Goal: Task Accomplishment & Management: Complete application form

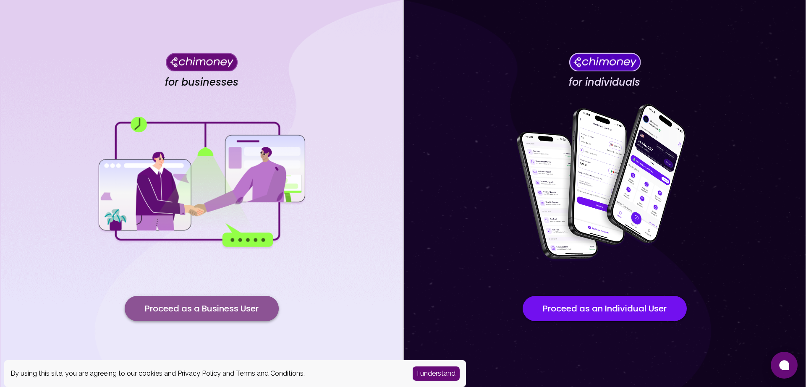
click at [215, 312] on button "Proceed as a Business User" at bounding box center [202, 308] width 154 height 25
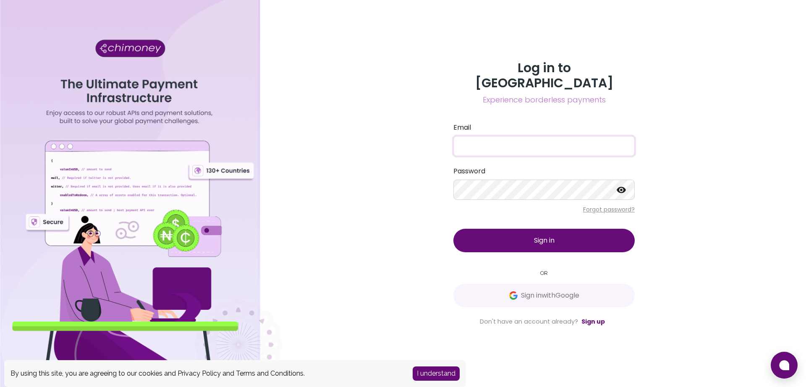
click at [466, 137] on input "Email" at bounding box center [543, 146] width 181 height 20
paste input "product@zobo.app"
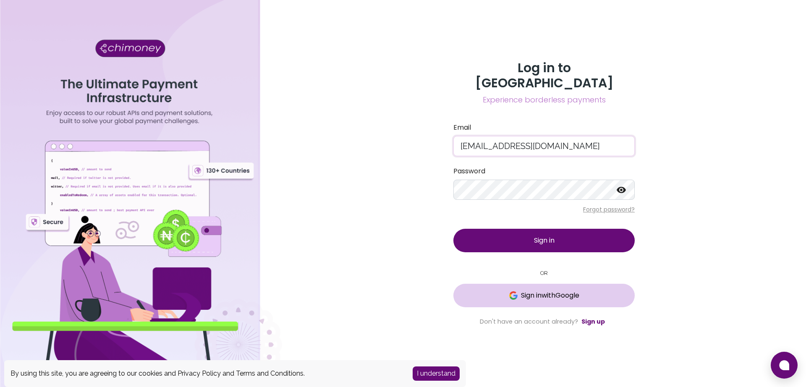
type input "product@zobo.app"
click at [537, 290] on span "Sign in with Google" at bounding box center [550, 295] width 58 height 10
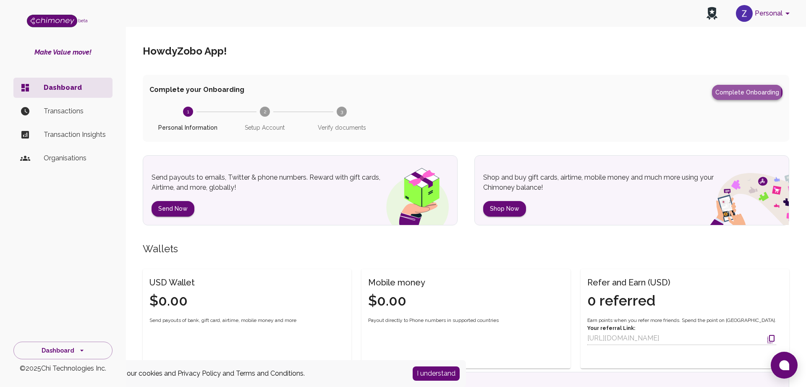
click at [736, 92] on button "Complete Onboarding" at bounding box center [747, 92] width 71 height 15
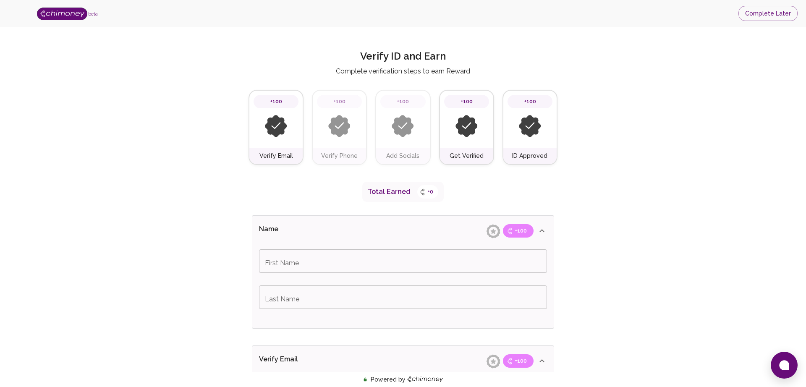
scroll to position [40, 0]
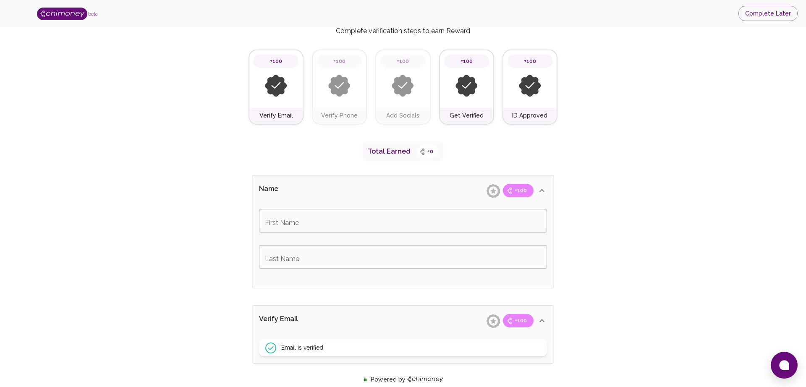
click at [393, 228] on input "First Name" at bounding box center [403, 221] width 288 height 24
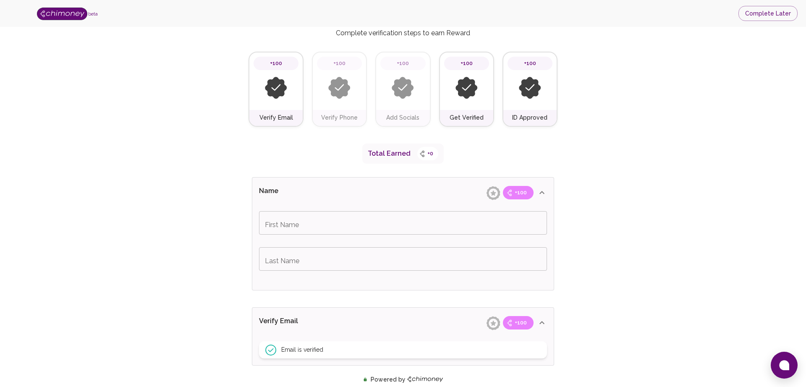
scroll to position [32, 0]
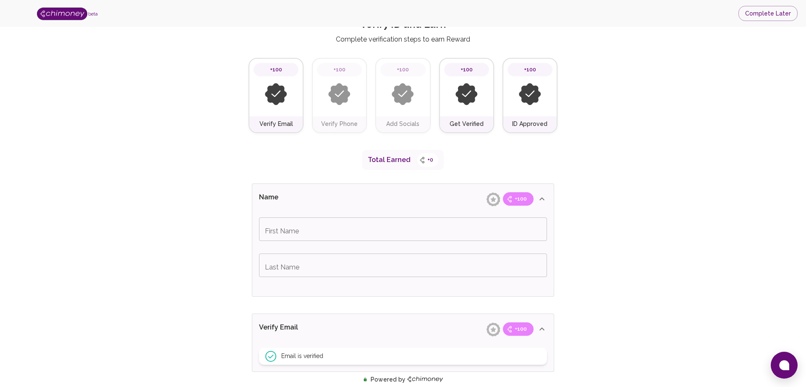
click at [327, 234] on input "First Name" at bounding box center [403, 229] width 288 height 24
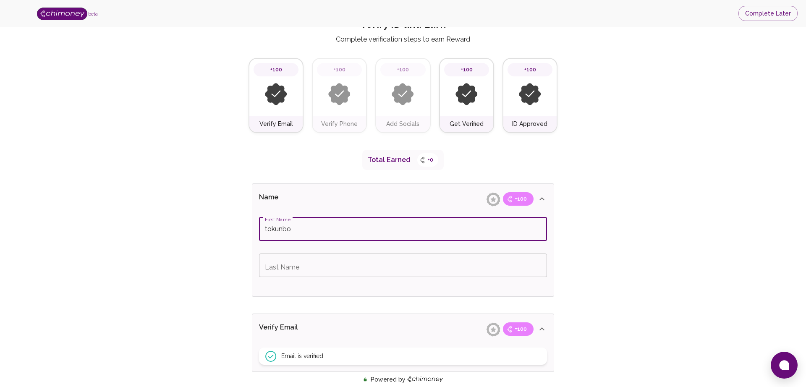
drag, startPoint x: 265, startPoint y: 226, endPoint x: 243, endPoint y: 223, distance: 21.7
type input "Tokunbo"
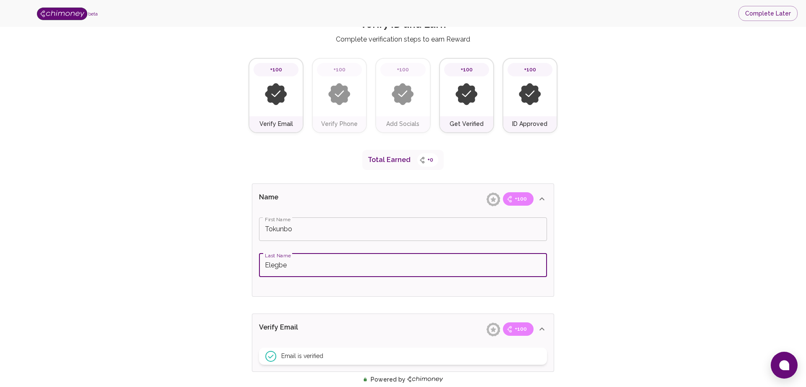
type input "Elegbe"
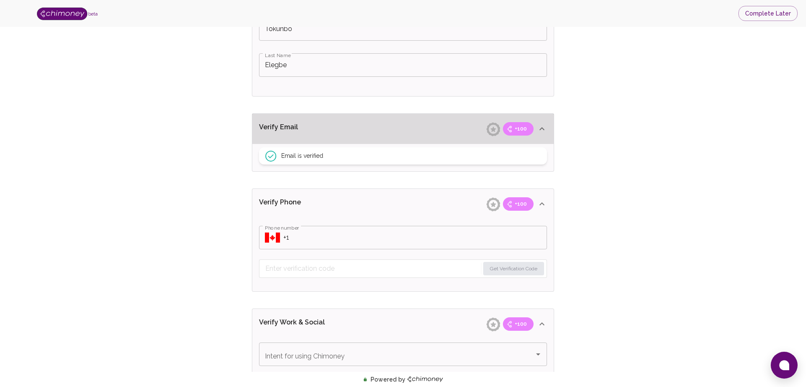
click at [345, 236] on input "Phone number" at bounding box center [415, 238] width 264 height 24
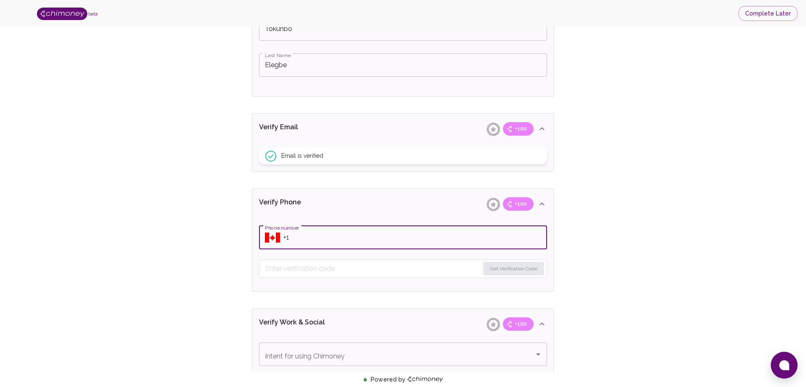
scroll to position [233, 0]
type input "+1 (240) 475-6876"
click at [497, 270] on button "Get Verification Code" at bounding box center [513, 268] width 61 height 13
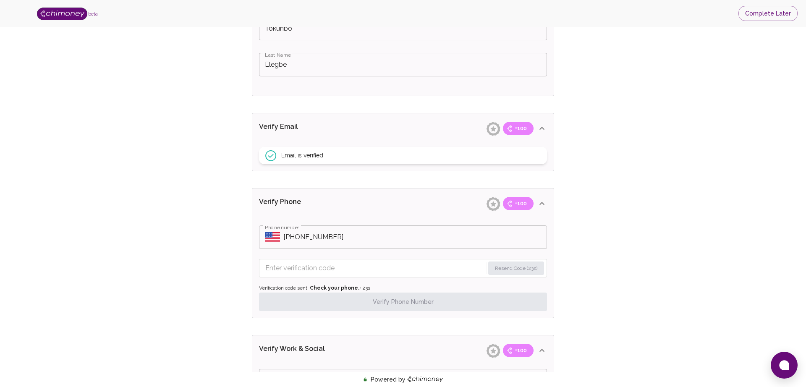
click at [326, 266] on input "Enter verification code" at bounding box center [374, 268] width 219 height 13
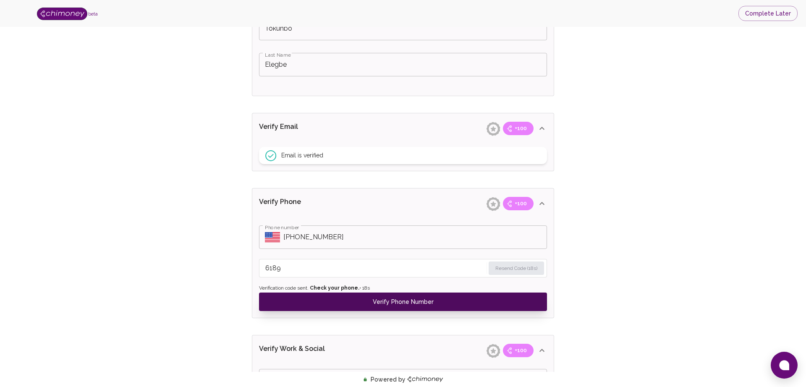
type input "6189"
click at [404, 305] on button "Verify Phone Number" at bounding box center [403, 302] width 288 height 18
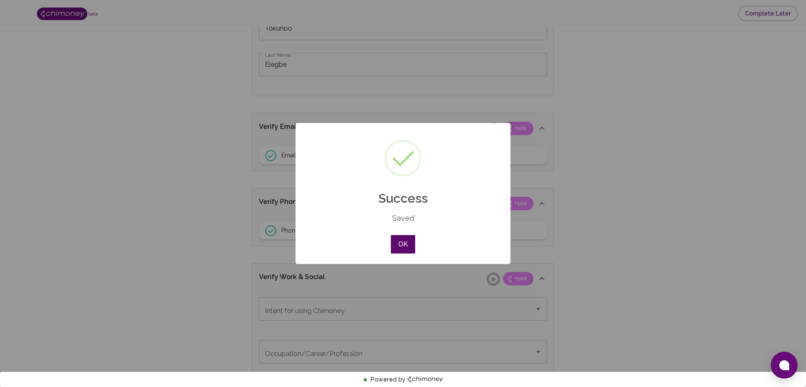
click at [408, 244] on button "OK" at bounding box center [403, 244] width 24 height 18
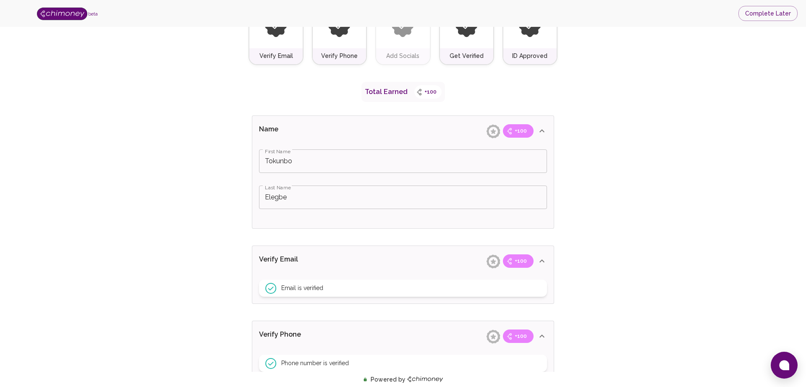
scroll to position [0, 0]
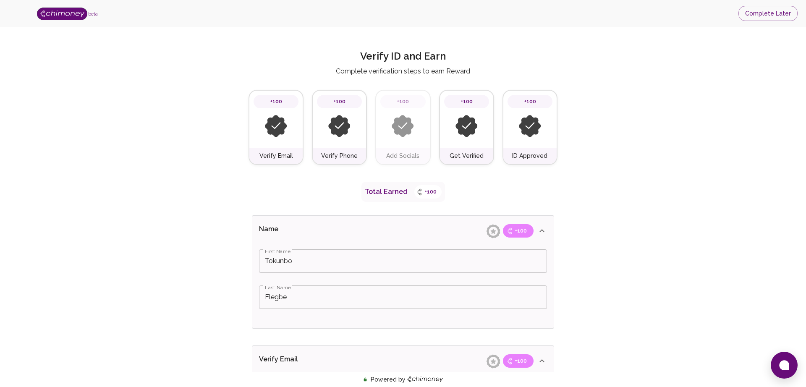
click at [72, 12] on img at bounding box center [62, 14] width 50 height 13
type input "Tokunbo"
type input "Elegbe"
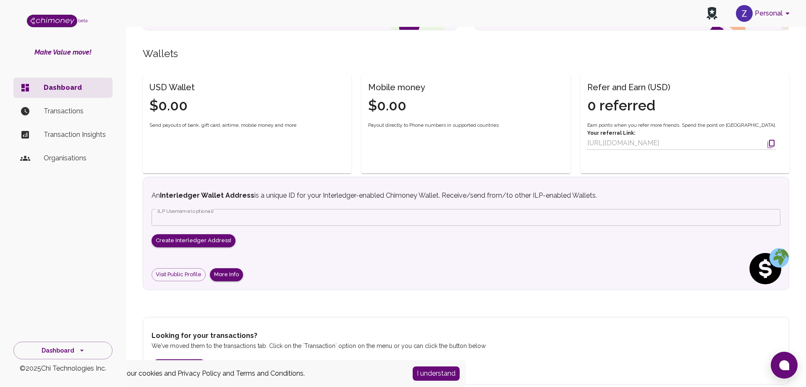
scroll to position [203, 0]
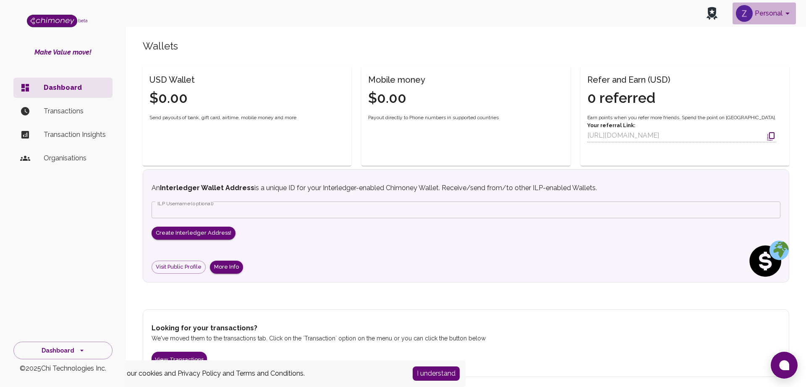
click at [751, 17] on img "account of current user" at bounding box center [744, 13] width 17 height 17
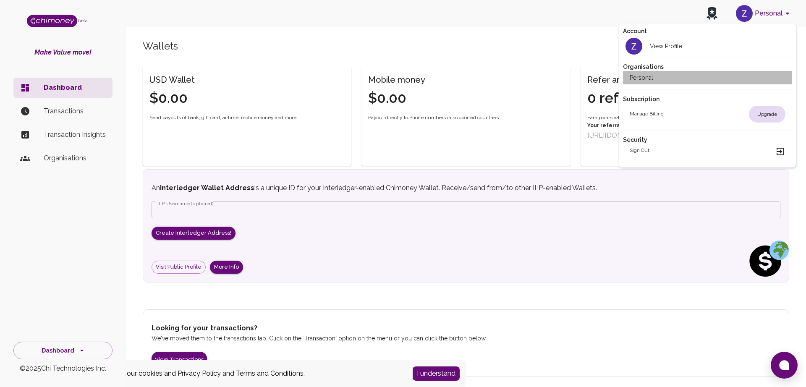
click at [659, 77] on li "Personal" at bounding box center [707, 77] width 169 height 13
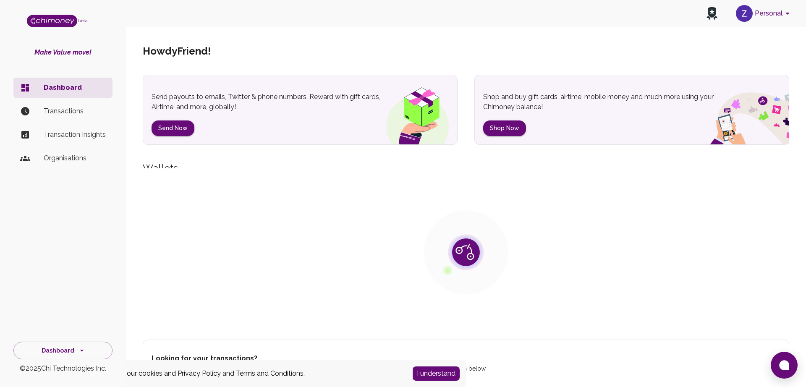
scroll to position [30, 0]
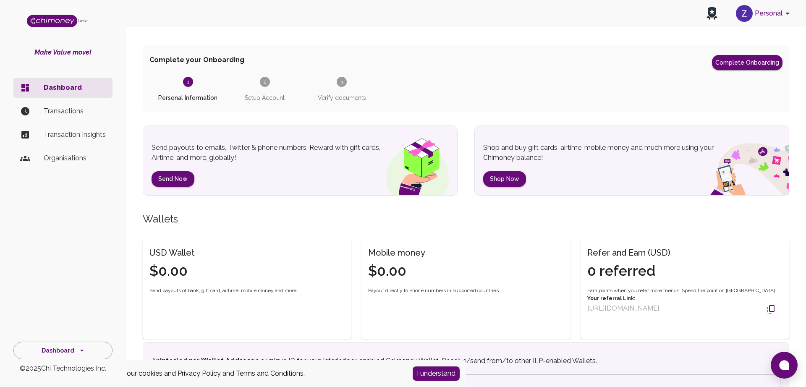
click at [65, 163] on p "Organisations" at bounding box center [75, 158] width 62 height 10
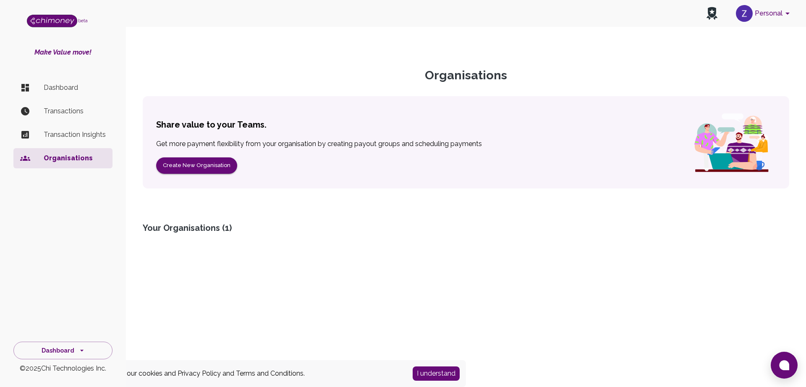
click at [772, 16] on button "Personal" at bounding box center [764, 14] width 63 height 22
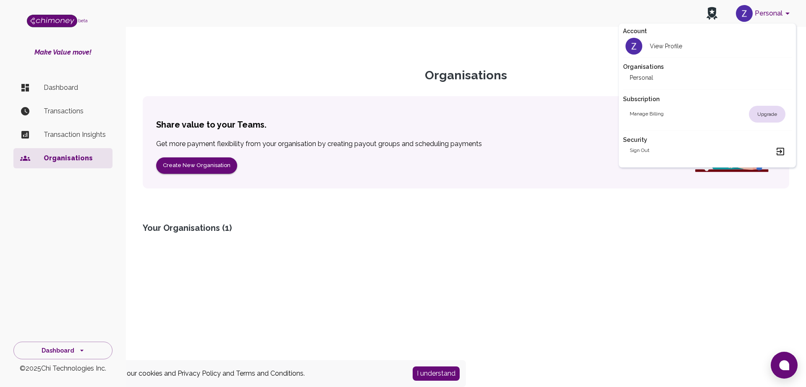
click at [655, 76] on li "Personal" at bounding box center [707, 77] width 169 height 13
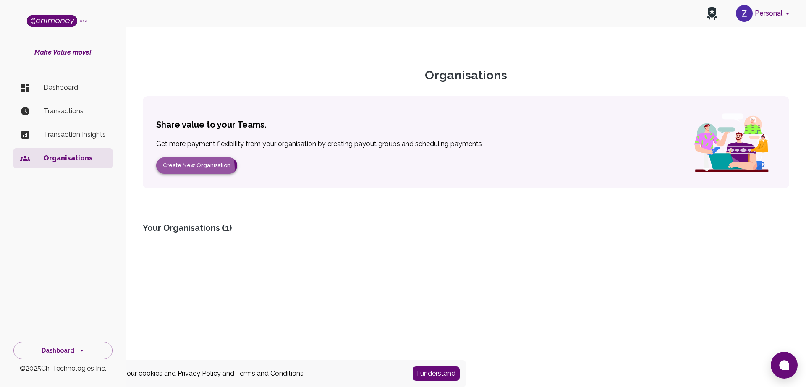
click at [188, 168] on button "Create New Organisation" at bounding box center [196, 165] width 81 height 16
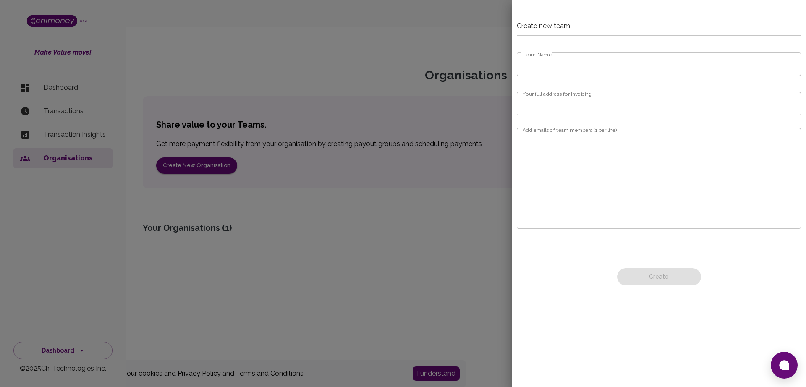
click at [575, 65] on input "Team Name" at bounding box center [659, 64] width 284 height 24
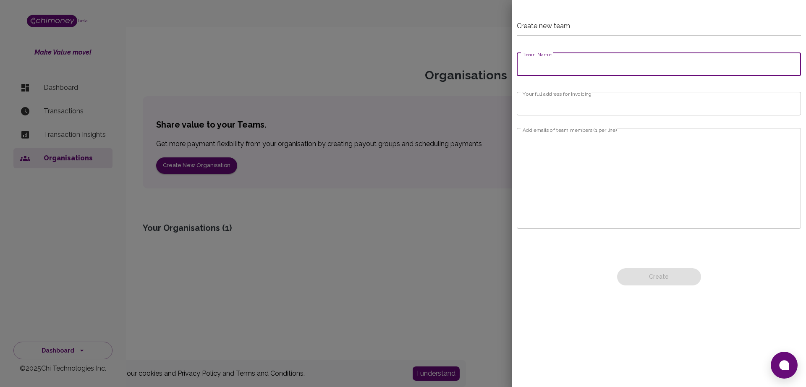
click at [309, 79] on div at bounding box center [403, 193] width 806 height 387
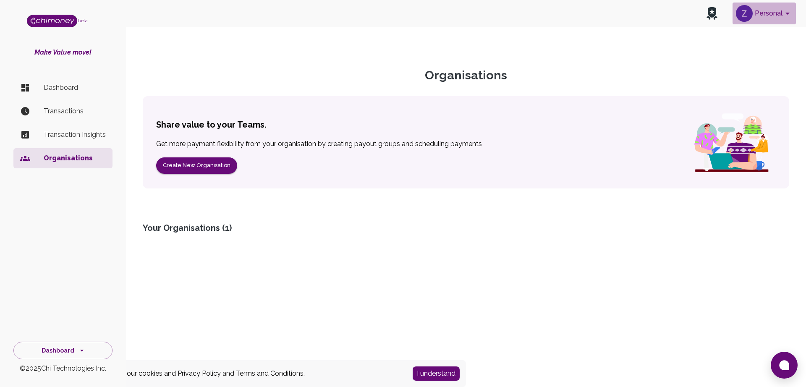
click at [767, 13] on button "Personal" at bounding box center [764, 14] width 63 height 22
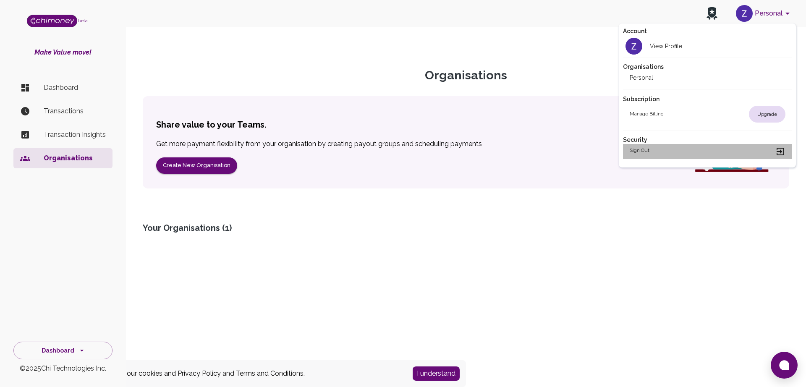
click at [637, 153] on h2 "Sign out" at bounding box center [640, 152] width 20 height 10
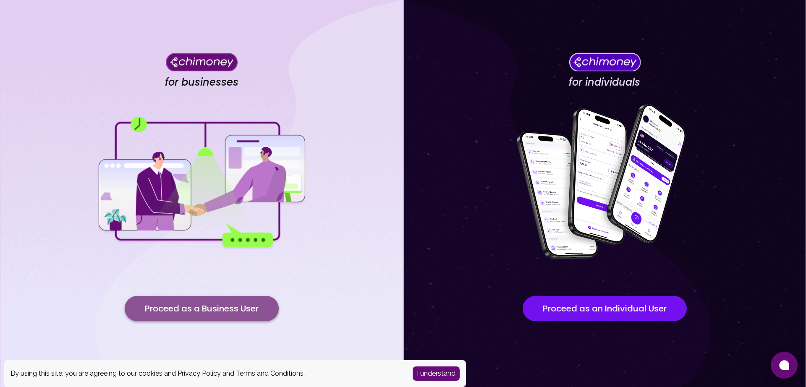
click at [230, 311] on button "Proceed as a Business User" at bounding box center [202, 308] width 154 height 25
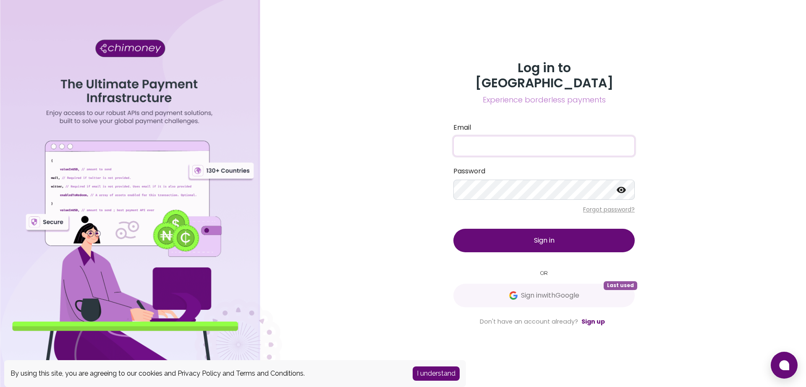
click at [474, 140] on input "Email" at bounding box center [543, 146] width 181 height 20
paste input "product@zobo.app"
type input "product@zobo.app"
click at [527, 231] on button "Sign in" at bounding box center [543, 241] width 181 height 24
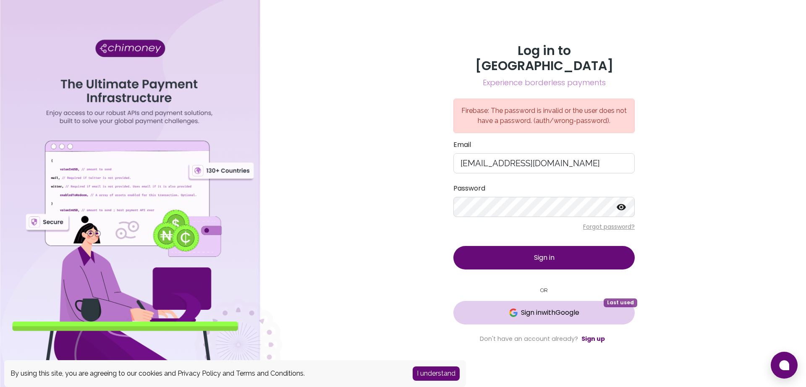
click at [521, 308] on span "Sign in with Google" at bounding box center [550, 313] width 58 height 10
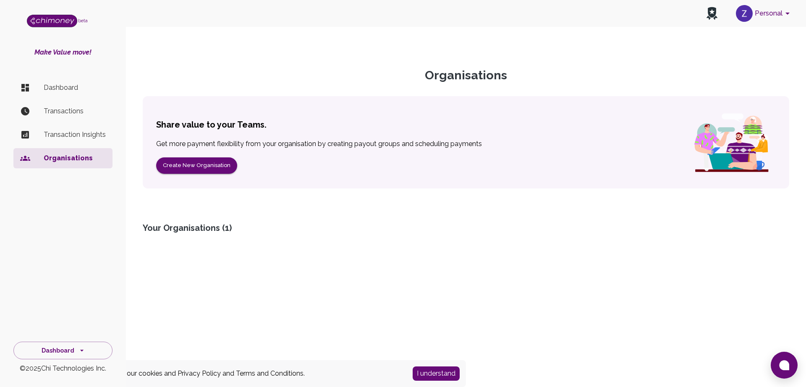
click at [203, 231] on div "Your Organisations ( 1 )" at bounding box center [466, 228] width 646 height 12
click at [193, 161] on button "Create New Organisation" at bounding box center [196, 165] width 81 height 16
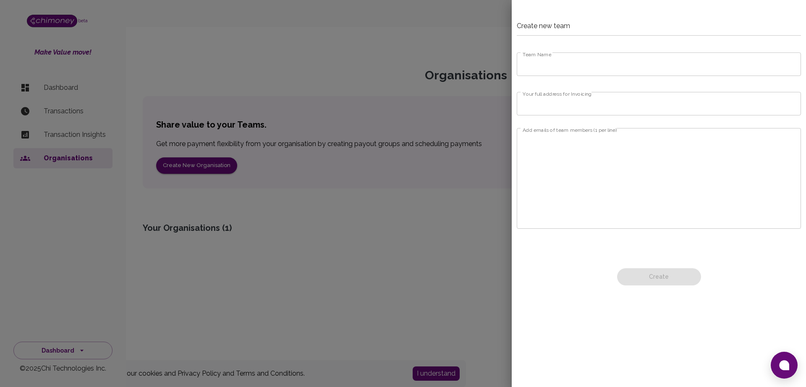
click at [489, 180] on div at bounding box center [403, 193] width 806 height 387
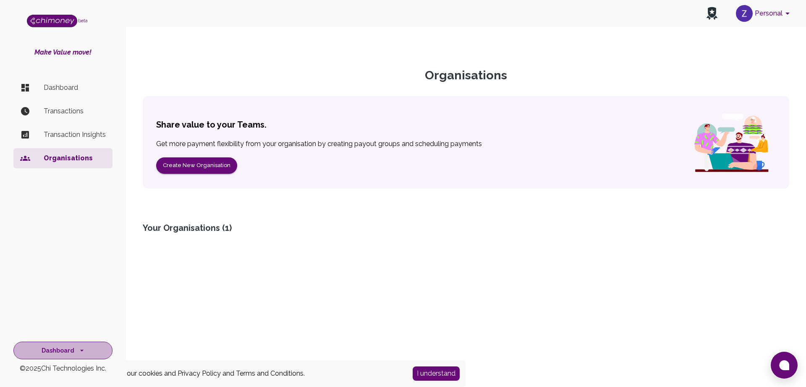
click at [62, 348] on button "Dashboard" at bounding box center [62, 351] width 99 height 18
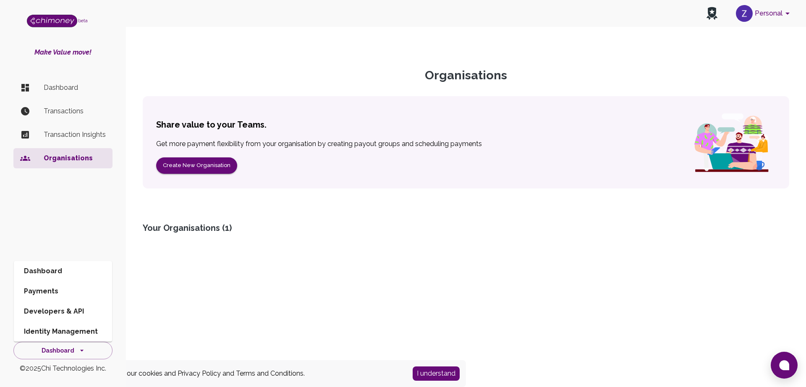
click at [61, 272] on li "Dashboard" at bounding box center [63, 271] width 98 height 20
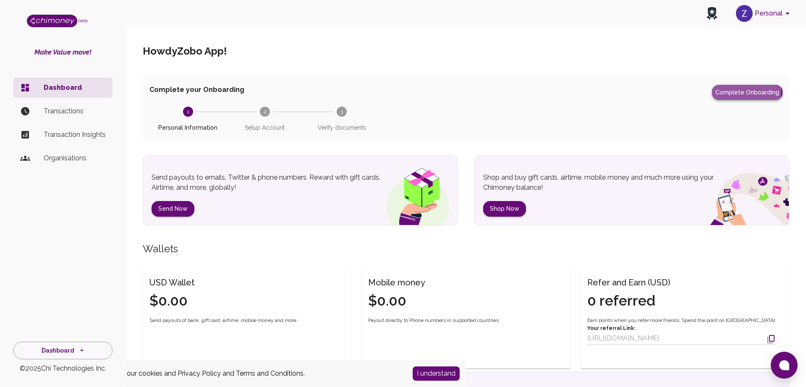
click at [742, 92] on button "Complete Onboarding" at bounding box center [747, 92] width 71 height 15
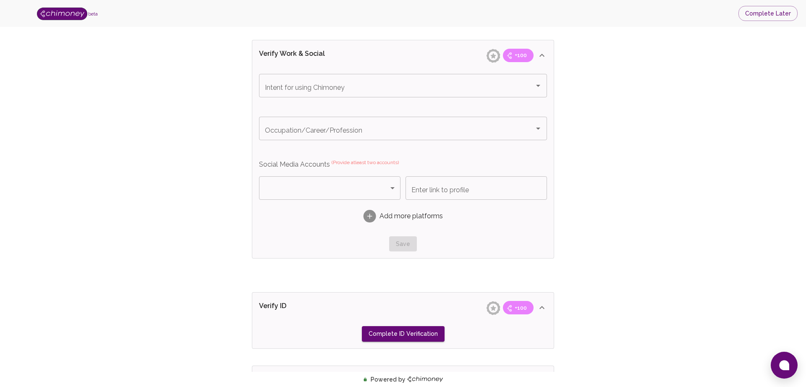
scroll to position [460, 0]
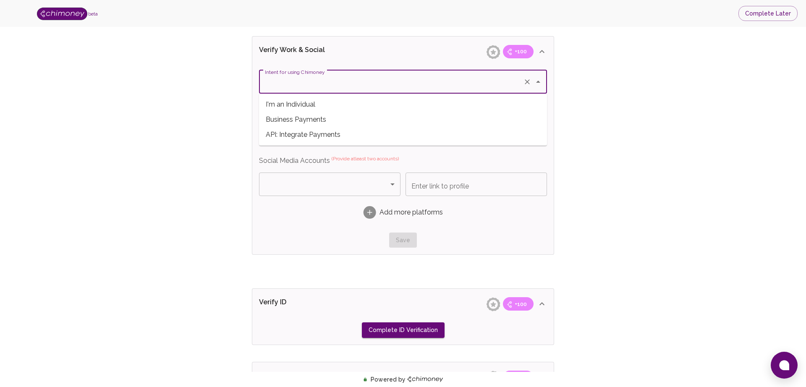
click at [515, 84] on input "Intent for using Chimoney" at bounding box center [391, 82] width 257 height 16
click at [480, 139] on span "API: Integrate Payments" at bounding box center [403, 134] width 288 height 15
type input "API: Integrate Payments"
click at [479, 133] on div "Occupation/Career/Profession" at bounding box center [403, 125] width 288 height 24
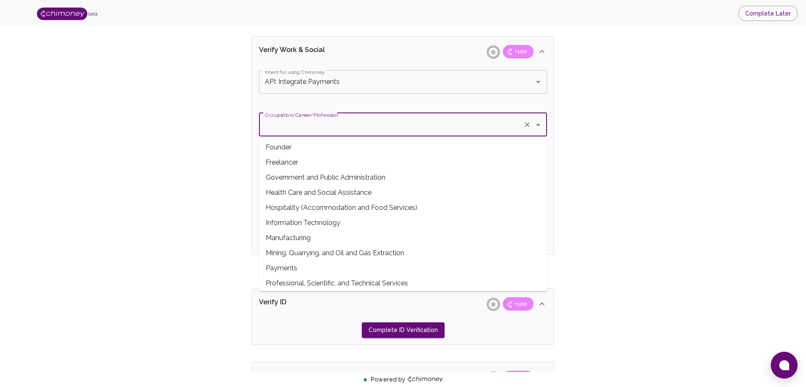
scroll to position [123, 0]
click at [415, 269] on span "Payments" at bounding box center [403, 265] width 288 height 15
type input "Payments"
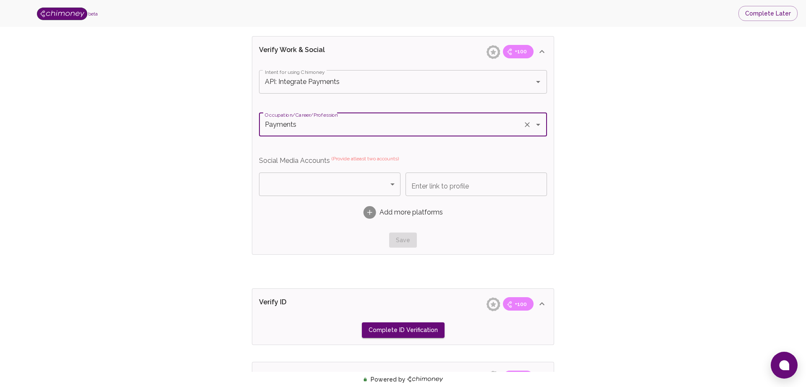
click at [385, 186] on body "beta Complete Later Verify ID and Earn Complete verification steps to earn Rewa…" at bounding box center [403, 31] width 806 height 982
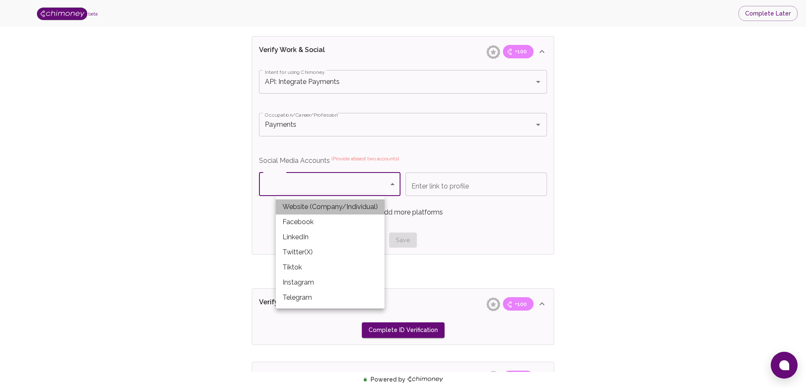
click at [348, 207] on li "Website (Company/Individual)" at bounding box center [330, 206] width 109 height 15
type input "Website (Company/Individual)"
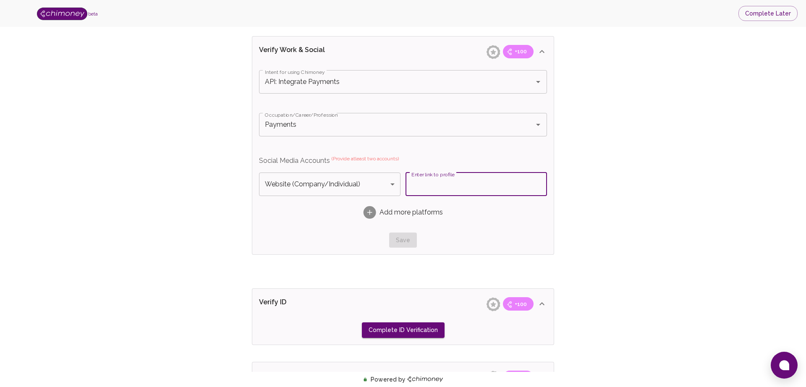
click at [439, 180] on input "Enter link to profile" at bounding box center [476, 185] width 141 height 24
type input "zobo.app"
click at [405, 207] on div "Add more platforms" at bounding box center [403, 212] width 288 height 26
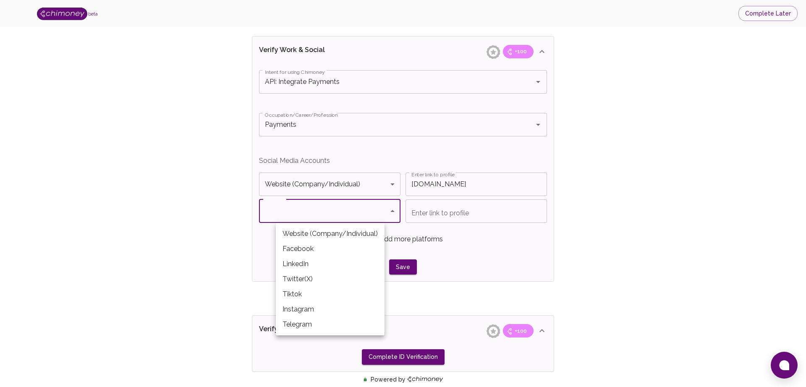
click at [338, 214] on body "beta Complete Later Verify ID and Earn Complete verification steps to earn Rewa…" at bounding box center [403, 44] width 806 height 1009
click at [262, 236] on div at bounding box center [403, 193] width 806 height 387
click at [356, 212] on body "beta Complete Later Verify ID and Earn Complete verification steps to earn Rewa…" at bounding box center [403, 44] width 806 height 1009
click at [319, 239] on li "Website (Company/Individual)" at bounding box center [330, 233] width 109 height 15
type input "Website (Company/Individual)"
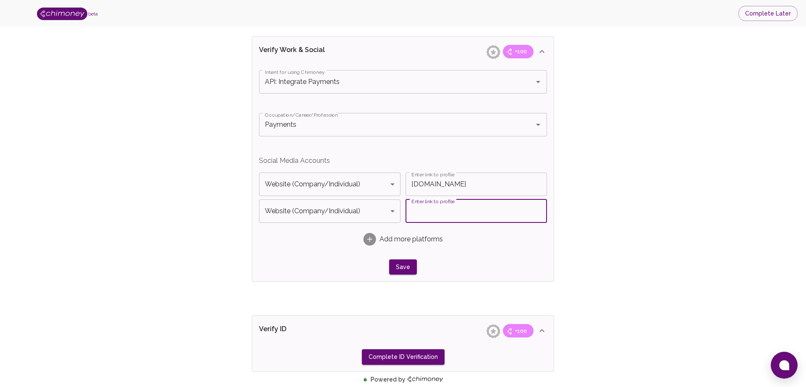
click at [416, 212] on input "Enter link to profile" at bounding box center [476, 211] width 141 height 24
type input "zobo.me"
click at [552, 244] on div "Intent for using Chimoney API: Integrate Payments Intent for using Chimoney Occ…" at bounding box center [402, 174] width 301 height 215
click at [414, 259] on button "Save" at bounding box center [403, 267] width 28 height 16
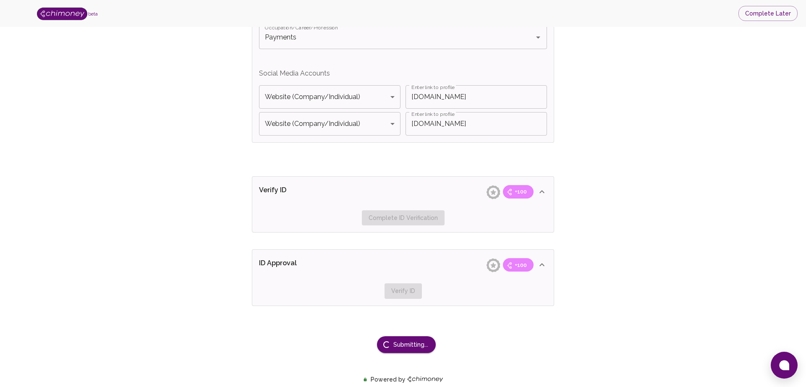
scroll to position [4, 0]
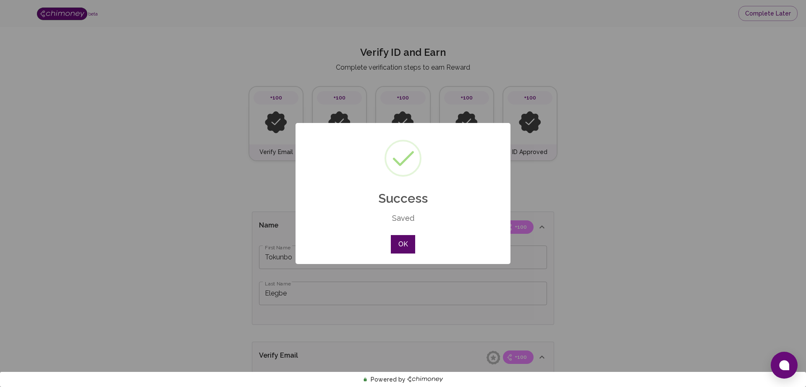
click at [406, 250] on button "OK" at bounding box center [403, 244] width 24 height 18
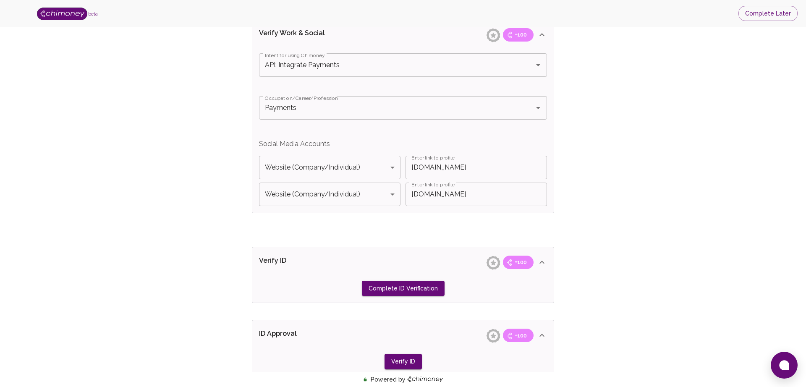
scroll to position [477, 0]
click at [403, 288] on button "Complete ID Verification" at bounding box center [403, 288] width 83 height 16
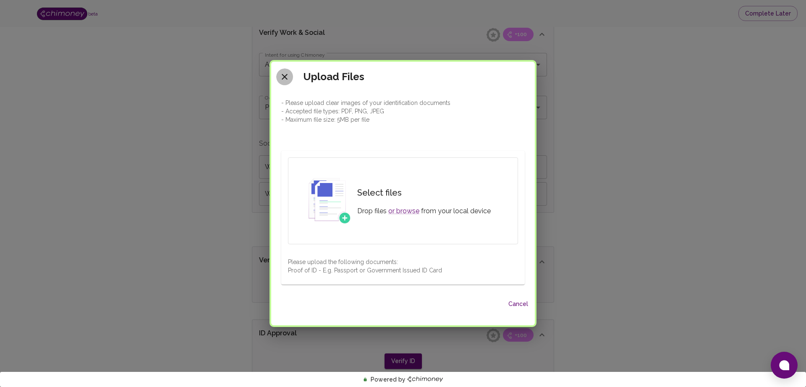
click at [289, 78] on icon "close" at bounding box center [285, 77] width 10 height 10
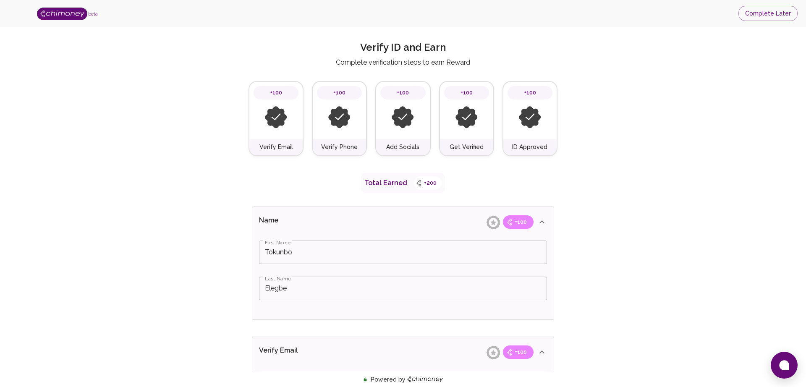
scroll to position [0, 0]
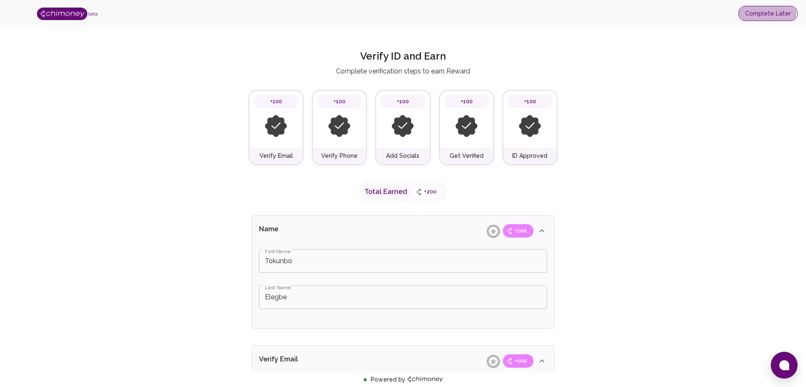
click at [762, 12] on button "Complete Later" at bounding box center [767, 14] width 59 height 16
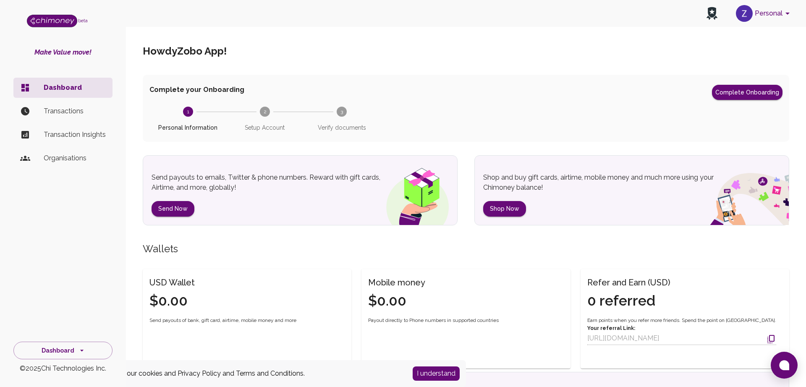
click at [77, 157] on p "Organisations" at bounding box center [75, 158] width 62 height 10
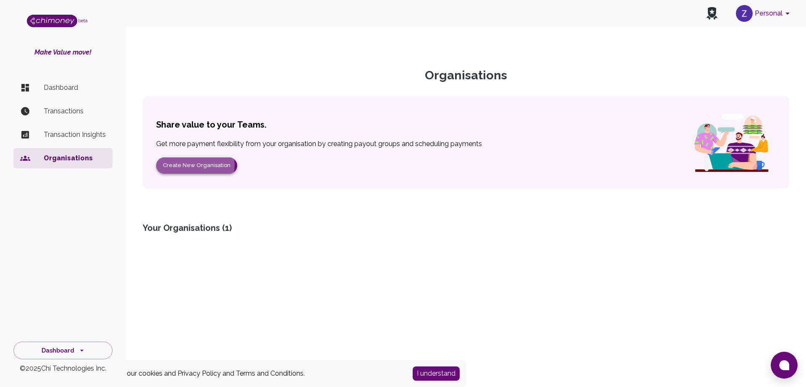
click at [194, 165] on button "Create New Organisation" at bounding box center [196, 165] width 81 height 16
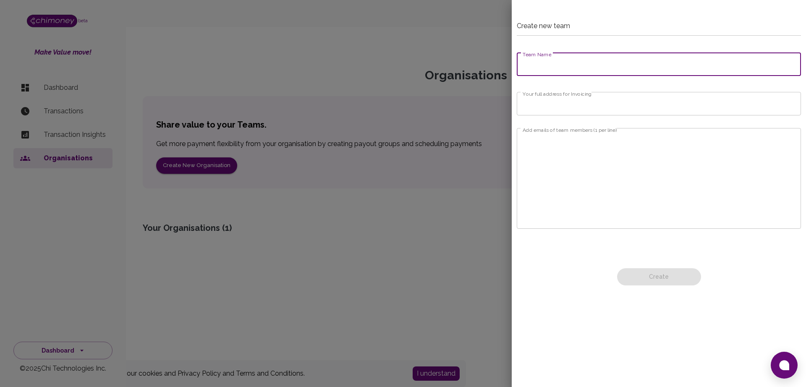
click at [583, 63] on input "Team Name" at bounding box center [659, 64] width 284 height 24
type input "Zobo"
click at [690, 275] on button "Create" at bounding box center [659, 276] width 84 height 17
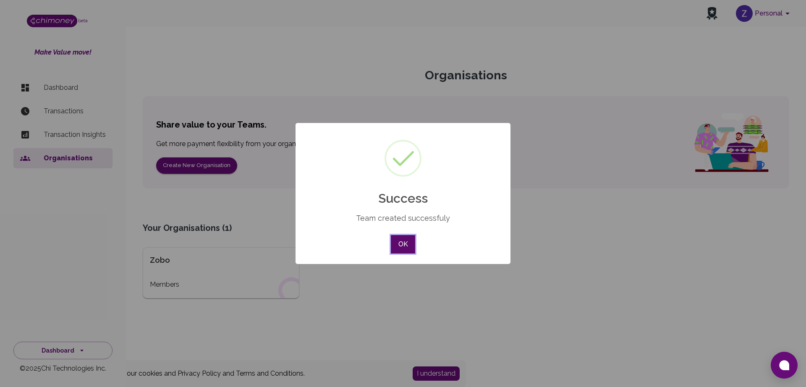
click at [402, 240] on button "OK" at bounding box center [403, 244] width 24 height 18
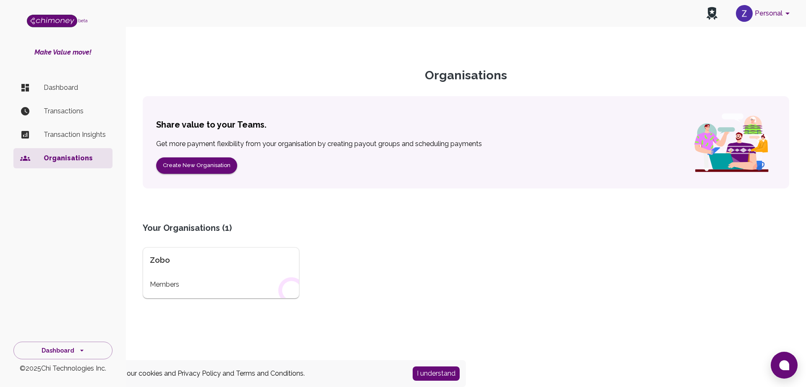
click at [211, 275] on div "Zobo Members" at bounding box center [221, 272] width 157 height 51
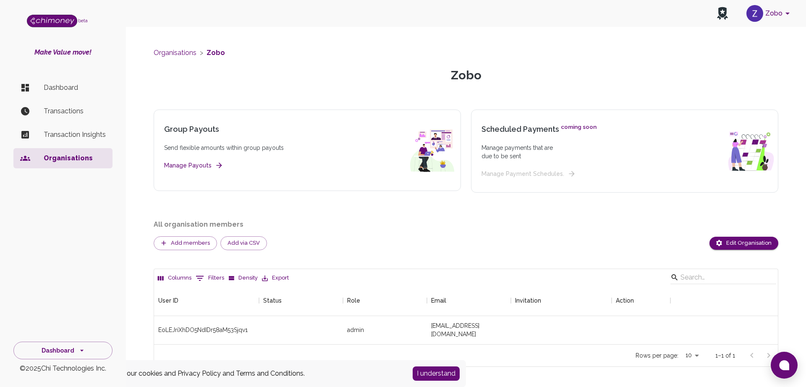
scroll to position [7, 0]
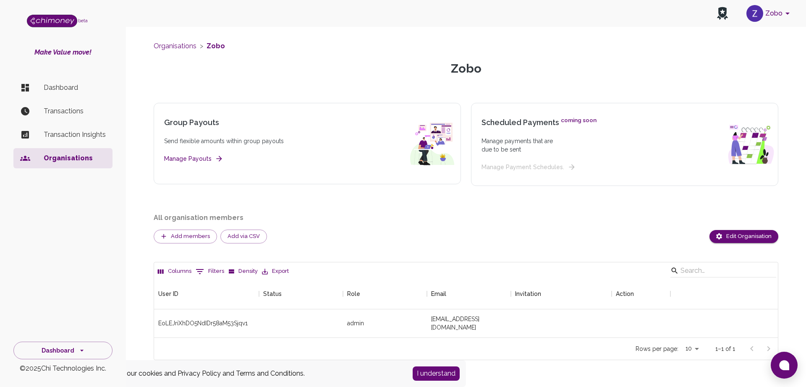
click at [72, 134] on p "Transaction Insights" at bounding box center [75, 135] width 62 height 10
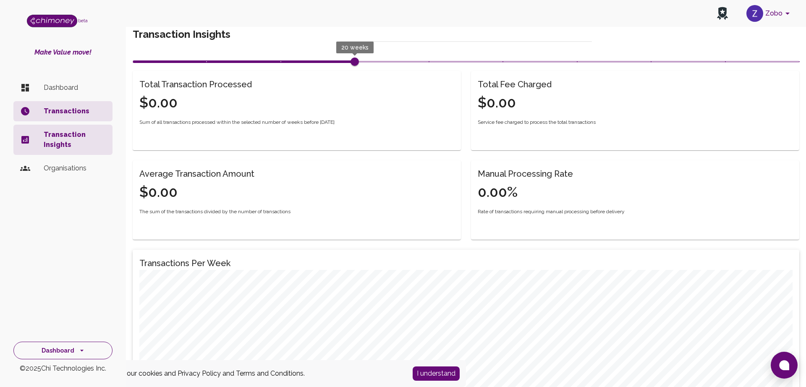
click at [57, 352] on button "Dashboard" at bounding box center [62, 351] width 99 height 18
click at [63, 329] on li "Identity Management" at bounding box center [63, 332] width 98 height 20
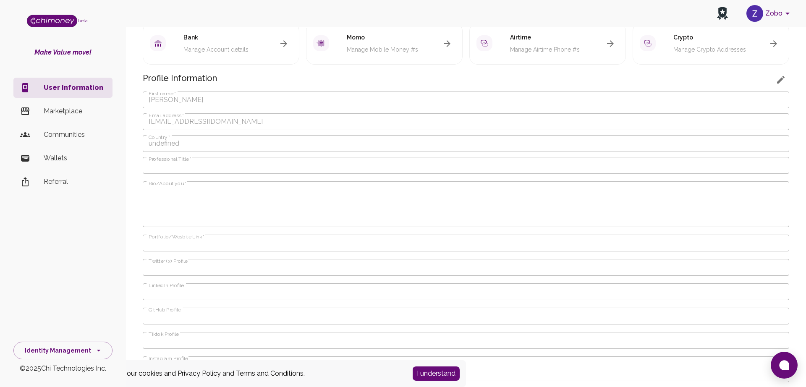
scroll to position [217, 0]
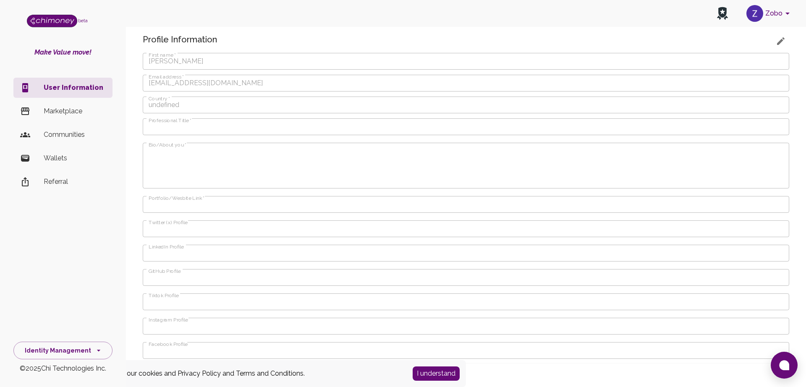
click at [56, 161] on p "Wallets" at bounding box center [75, 158] width 62 height 10
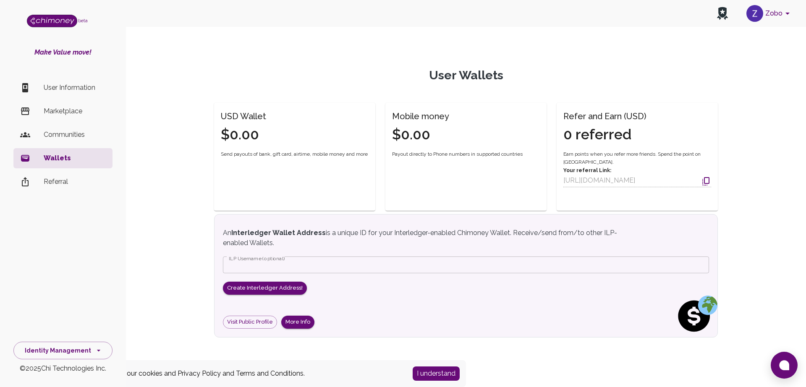
scroll to position [21, 0]
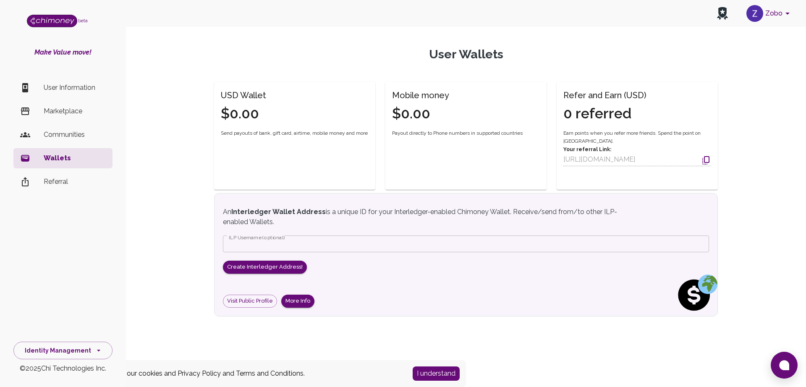
click at [63, 140] on li "Communities" at bounding box center [62, 135] width 99 height 20
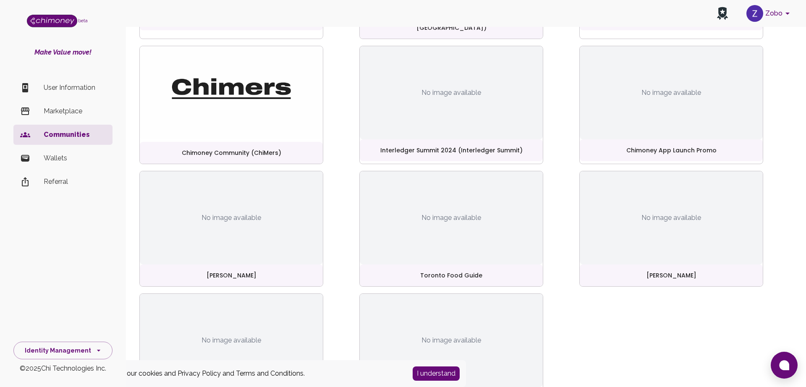
scroll to position [196, 0]
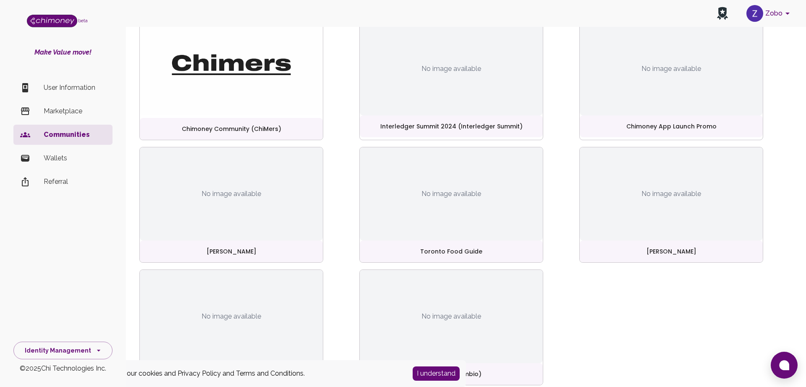
click at [74, 112] on p "Marketplace" at bounding box center [75, 111] width 62 height 10
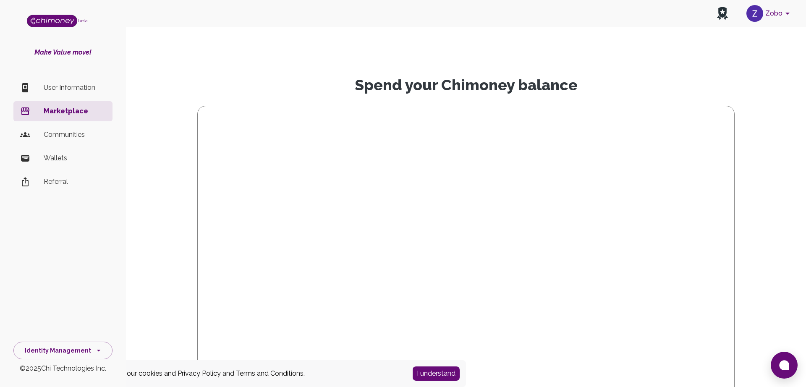
click at [45, 21] on img "side nav" at bounding box center [52, 21] width 50 height 13
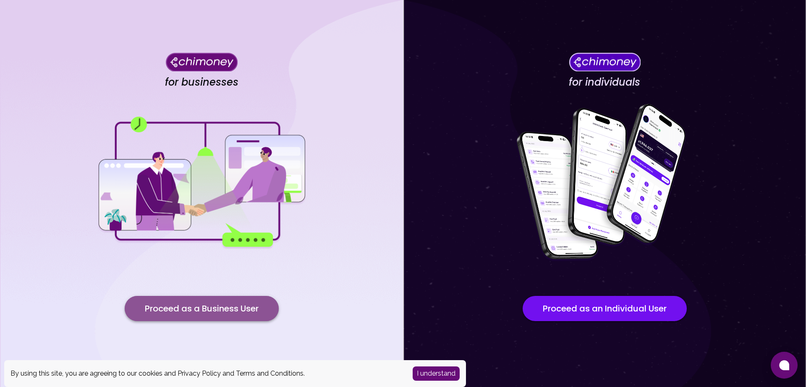
click at [233, 309] on button "Proceed as a Business User" at bounding box center [202, 308] width 154 height 25
